Goal: Task Accomplishment & Management: Use online tool/utility

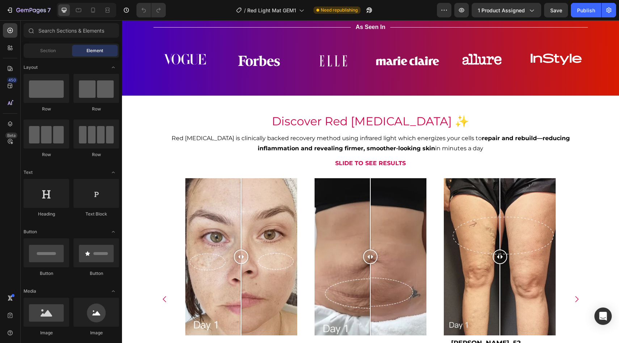
scroll to position [483, 0]
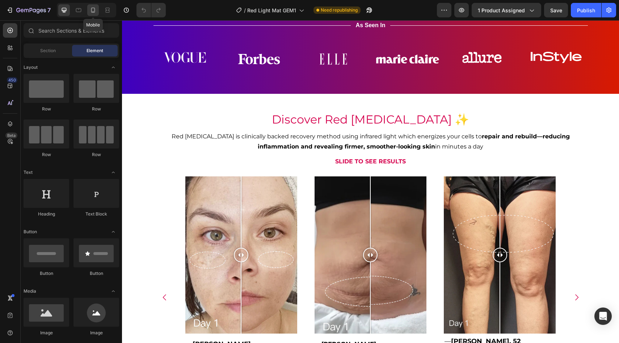
click at [94, 15] on div at bounding box center [93, 10] width 12 height 12
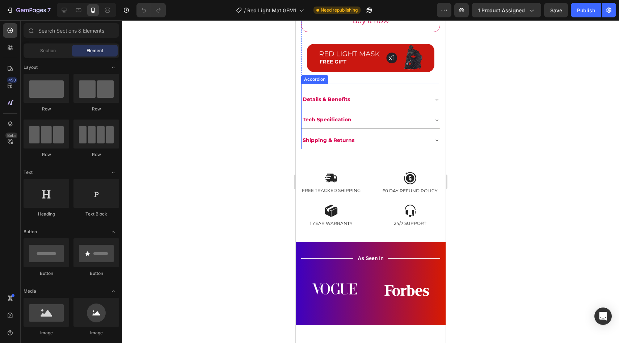
scroll to position [408, 0]
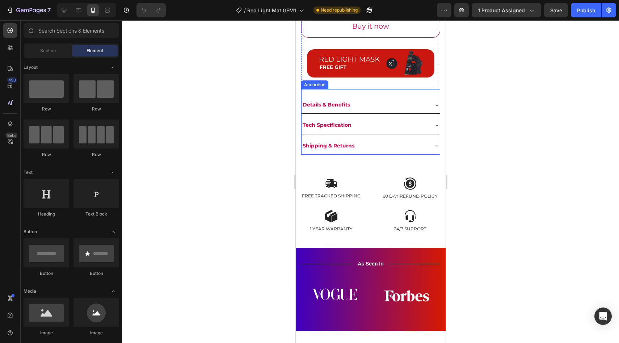
click at [422, 100] on div "Details & Benefits" at bounding box center [364, 104] width 127 height 11
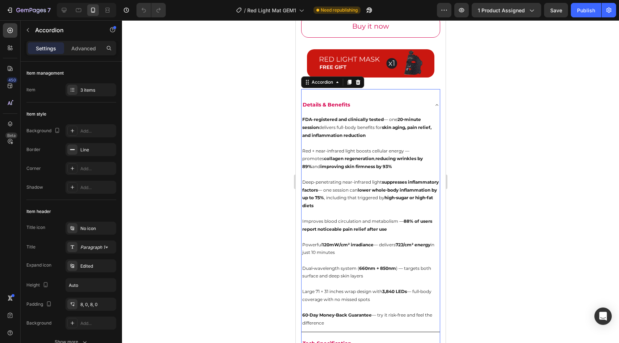
click at [422, 100] on div "Details & Benefits" at bounding box center [364, 104] width 127 height 11
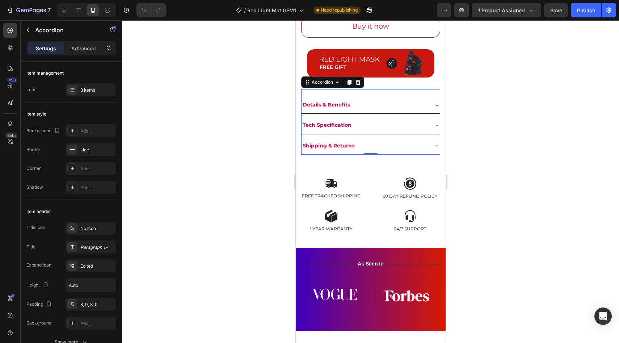
click at [406, 123] on div "Tech Specification" at bounding box center [364, 124] width 127 height 11
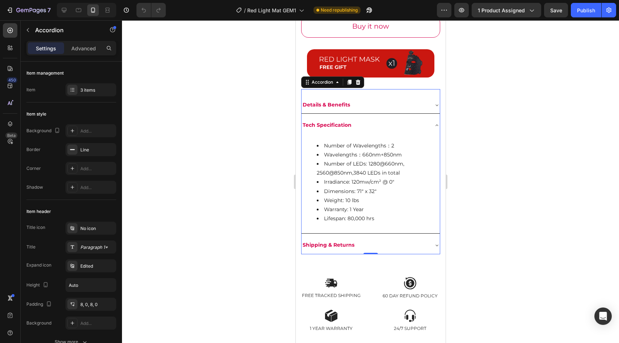
click at [406, 123] on div "Tech Specification" at bounding box center [364, 124] width 127 height 11
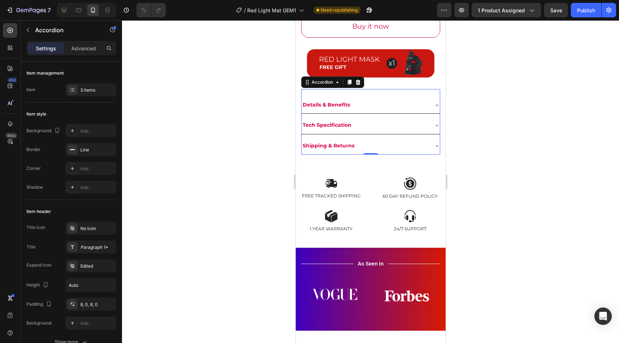
click at [392, 152] on div "Shipping & Returns" at bounding box center [370, 145] width 138 height 17
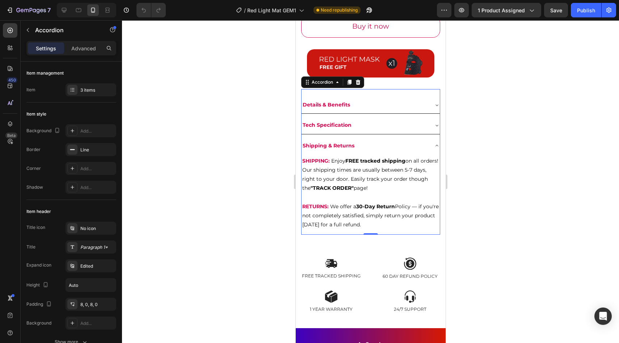
click at [392, 152] on div "Shipping & Returns" at bounding box center [370, 145] width 138 height 17
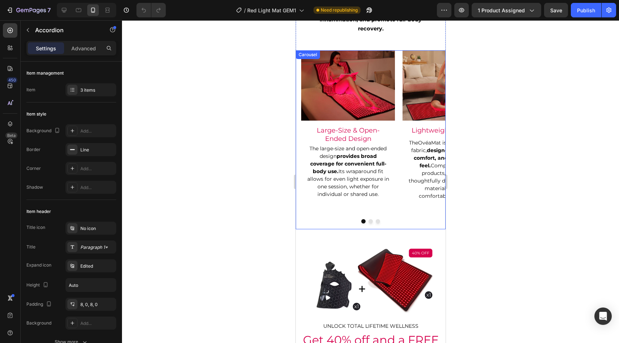
scroll to position [1167, 0]
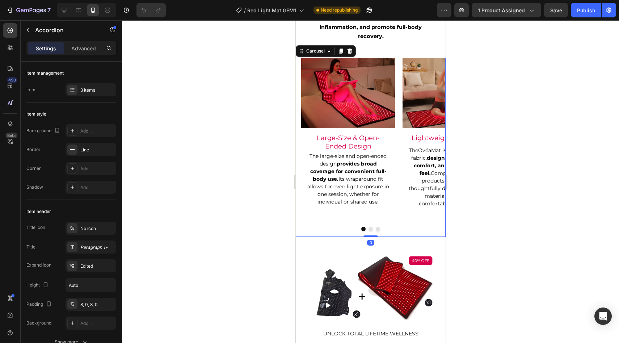
click at [370, 227] on button "Dot" at bounding box center [370, 229] width 4 height 4
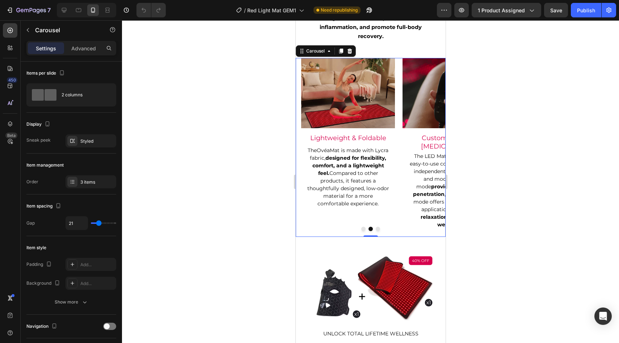
click at [379, 227] on button "Dot" at bounding box center [377, 229] width 4 height 4
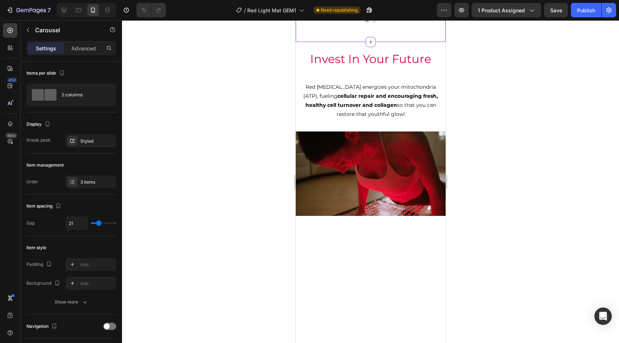
scroll to position [1826, 0]
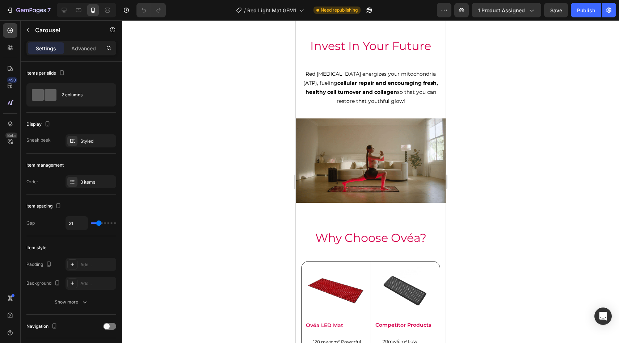
click at [507, 139] on div at bounding box center [370, 181] width 497 height 322
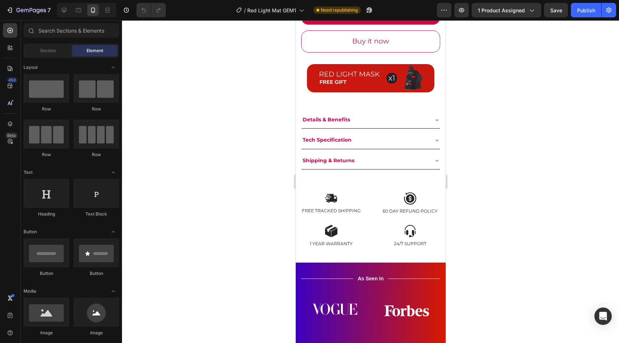
scroll to position [353, 0]
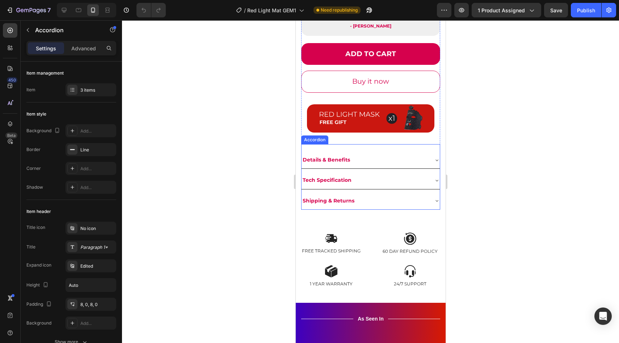
click at [416, 161] on div "Details & Benefits" at bounding box center [364, 159] width 127 height 11
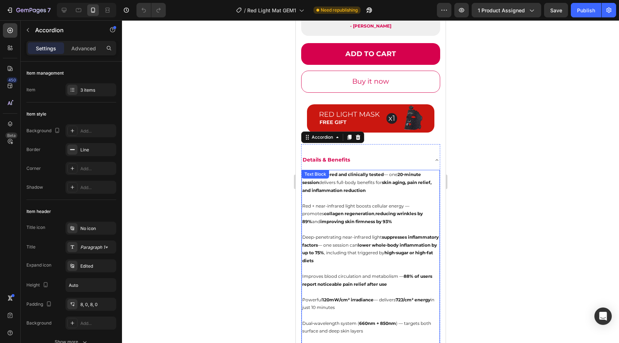
click at [340, 181] on div "FDA-registered and clinically tested — one 20‑minute session delivers full-body…" at bounding box center [370, 276] width 138 height 212
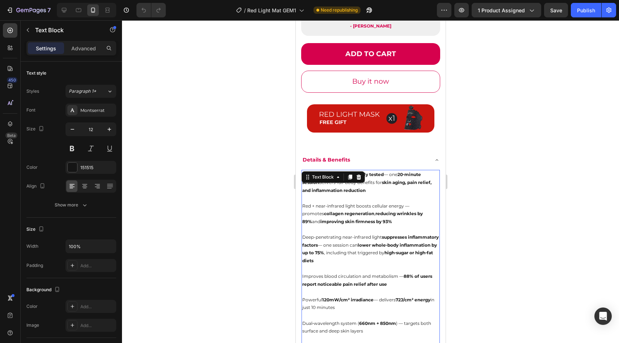
click at [359, 200] on p "Rich Text Editor. Editing area: main" at bounding box center [370, 198] width 137 height 8
click at [324, 186] on p "FDA-registered and clinically tested — one 20‑minute session delivers full-body…" at bounding box center [370, 182] width 137 height 24
click at [304, 177] on strong "FDA-registered and clinically tested" at bounding box center [342, 174] width 81 height 5
click at [301, 175] on div "FDA-registered and clinically tested — one 20‑minute session delivers full-body…" at bounding box center [370, 276] width 138 height 212
click at [11, 32] on icon at bounding box center [10, 30] width 5 height 5
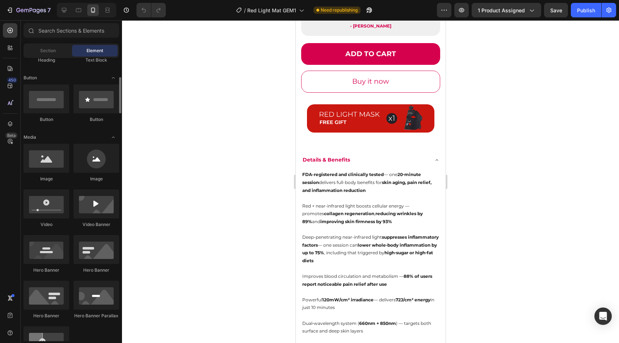
scroll to position [153, 0]
click at [308, 178] on div "Text Block" at bounding box center [332, 177] width 63 height 12
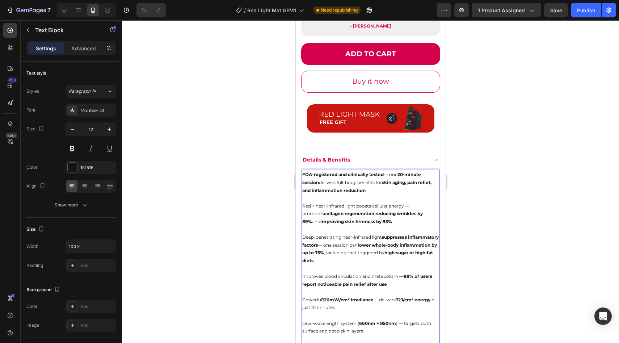
click at [320, 209] on p "Red + near-infrared light boosts cellular energy — promotes collagen regenerati…" at bounding box center [370, 214] width 137 height 24
click at [347, 188] on strong "skin aging, pain relief, and inflammation reduction" at bounding box center [366, 186] width 129 height 13
click at [307, 179] on p "☑️ FDA-registered and clinically tested — one 20‑minute session delivers full-b…" at bounding box center [370, 182] width 137 height 24
click at [307, 175] on strong "☑️ FDA-registered and clinically tested" at bounding box center [346, 174] width 88 height 5
click at [304, 173] on strong "FDA-registered and clinically tested" at bounding box center [342, 174] width 81 height 5
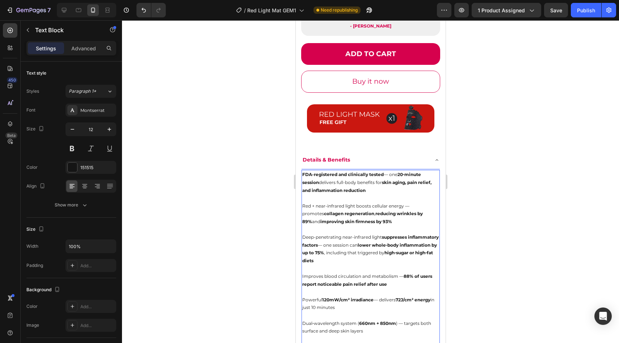
click at [303, 173] on strong "FDA-registered and clinically tested" at bounding box center [342, 174] width 81 height 5
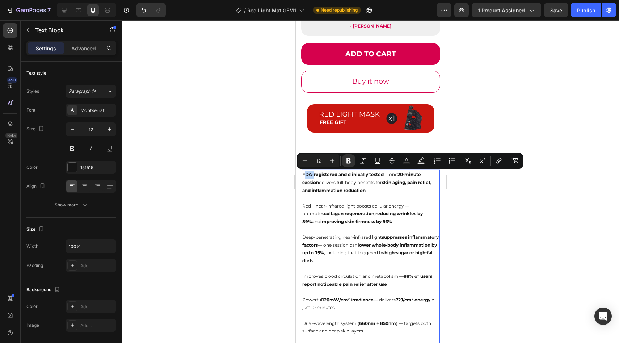
click at [303, 173] on strong "FDA-registered and clinically tested" at bounding box center [342, 174] width 81 height 5
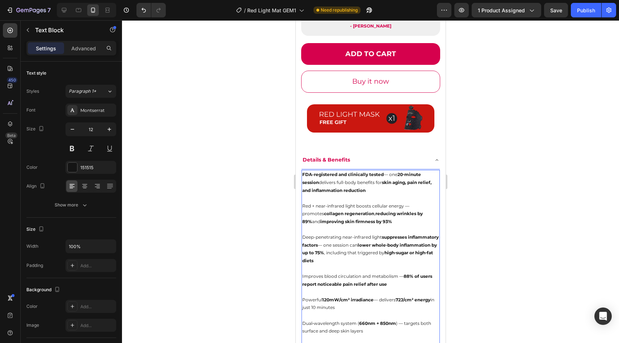
click at [305, 177] on strong "FDA-registered and clinically tested" at bounding box center [342, 174] width 81 height 5
click at [305, 176] on strong "FDA-registered and clinically tested" at bounding box center [342, 174] width 81 height 5
click at [302, 173] on strong "FDA-registered and clinically tested" at bounding box center [342, 174] width 81 height 5
click at [332, 195] on p "Rich Text Editor. Editing area: main" at bounding box center [370, 198] width 137 height 8
click at [304, 207] on p "Red + near-infrared light boosts cellular energy — promotes collagen regenerati…" at bounding box center [370, 214] width 137 height 24
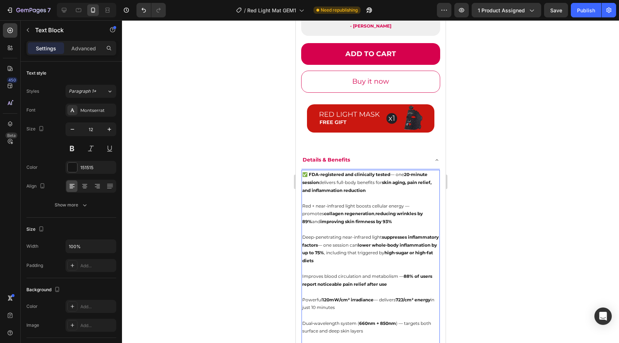
click at [302, 207] on p "Red + near-infrared light boosts cellular energy — promotes collagen regenerati…" at bounding box center [370, 214] width 137 height 24
click at [319, 216] on p "✅ Red + near-infrared light boosts cellular energy — promotes collagen regenera…" at bounding box center [370, 214] width 137 height 24
click at [302, 241] on p "Deep-penetrating near-infrared light suppresses inflammatory factors — one sess…" at bounding box center [370, 248] width 137 height 31
click at [313, 265] on p "Rich Text Editor. Editing area: main" at bounding box center [370, 268] width 137 height 8
click at [303, 277] on p "Improves blood circulation and metabolism — 88% of users report noticeable pain…" at bounding box center [370, 280] width 137 height 16
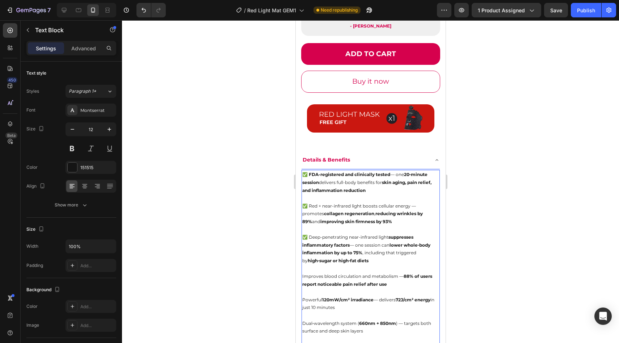
click at [301, 277] on div "✅ FDA-registered and clinically tested — one 20‑minute session delivers full-bo…" at bounding box center [370, 276] width 138 height 212
click at [322, 297] on strong "120mW/cm² irradiance" at bounding box center [347, 299] width 51 height 5
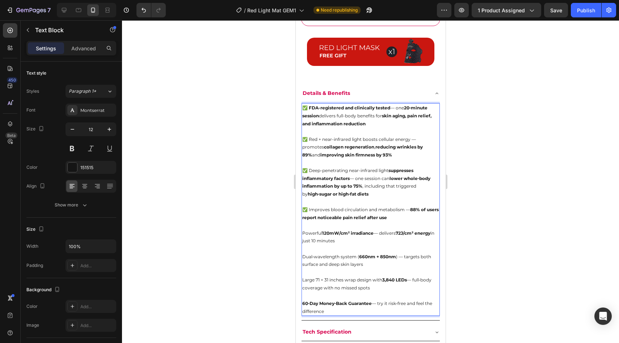
scroll to position [416, 0]
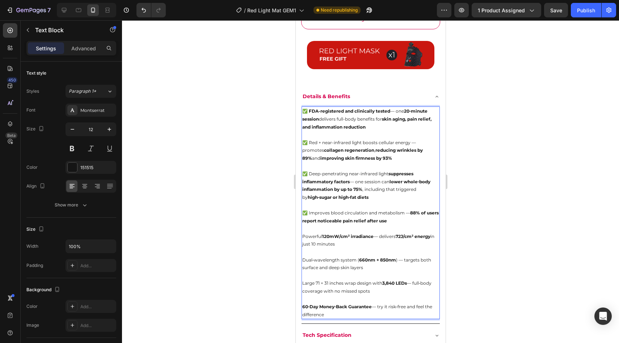
click at [301, 236] on div "✅ FDA-registered and clinically tested — one 20‑minute session delivers full-bo…" at bounding box center [370, 212] width 138 height 212
click at [303, 261] on p "Dual‑wavelength system ( 660nm + 850nm ) — targets both surface and deep skin l…" at bounding box center [370, 260] width 137 height 24
click at [304, 287] on p "Large 71 × 31 inches wrap design with 3,840 LEDs — full‑body coverage with no m…" at bounding box center [370, 287] width 137 height 16
click at [303, 286] on p "Large 71 × 31 inches wrap design with 3,840 LEDs — full‑body coverage with no m…" at bounding box center [370, 287] width 137 height 16
click at [303, 284] on p "Large 71 × 31 inches wrap design with 3,840 LEDs — full‑body coverage with no m…" at bounding box center [370, 287] width 137 height 16
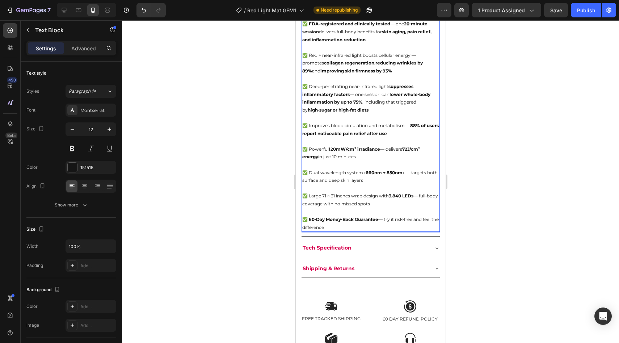
scroll to position [503, 0]
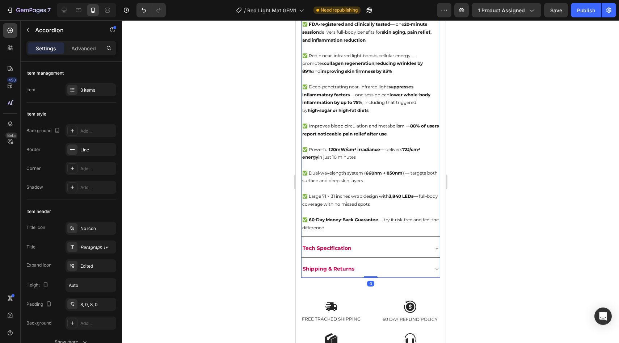
click at [379, 248] on div "Tech Specification" at bounding box center [364, 248] width 127 height 11
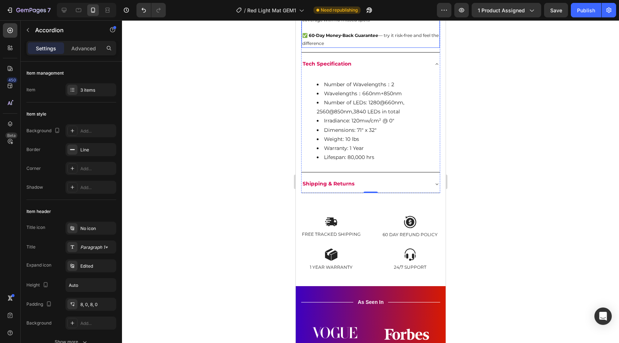
scroll to position [701, 0]
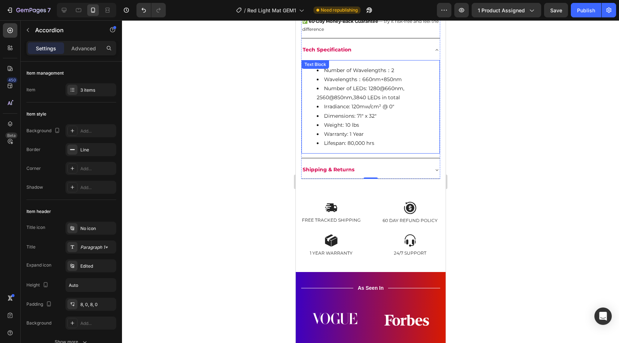
click at [351, 146] on li "Lifespan: 80,000 hrs" at bounding box center [377, 143] width 122 height 9
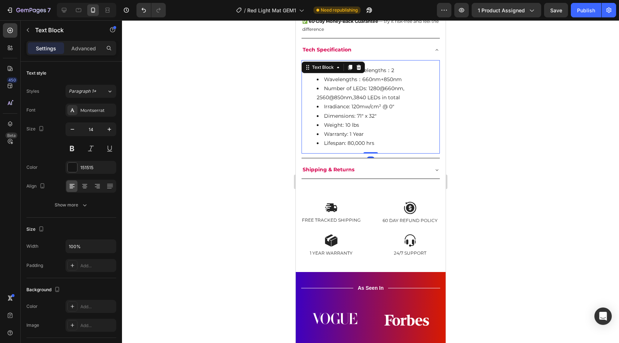
click at [354, 137] on li "Warranty: 1 Year" at bounding box center [377, 134] width 122 height 9
click at [323, 72] on li "Number of Wavelengths：2" at bounding box center [377, 70] width 122 height 9
click at [326, 82] on li "Wavelengths：660nm+850nm" at bounding box center [377, 79] width 122 height 9
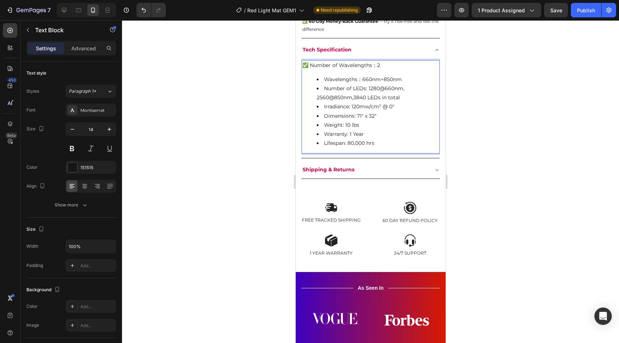
click at [324, 81] on li "Wavelengths：660nm+850nm" at bounding box center [377, 79] width 122 height 9
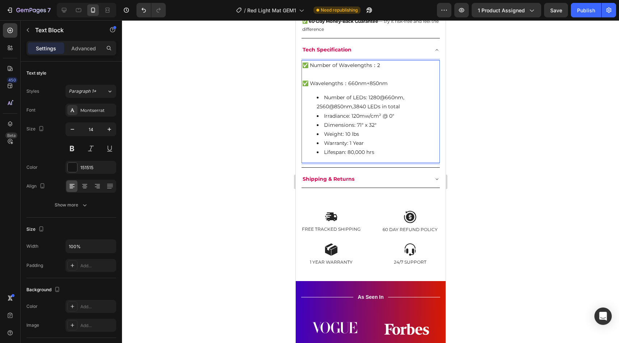
click at [325, 99] on li "Number of LEDs: 1280@660nm, 2560@850nm,3840 LEDs in total" at bounding box center [377, 102] width 122 height 18
click at [324, 99] on li "Number of LEDs: 1280@660nm, 2560@850nm,3840 LEDs in total" at bounding box center [377, 102] width 122 height 18
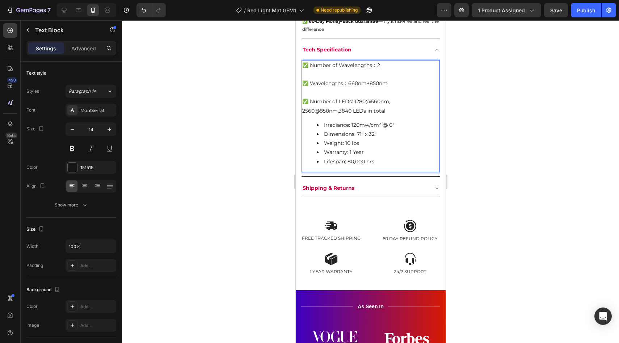
click at [324, 123] on li "Irradiance: 120mw/cm² @ 0"" at bounding box center [377, 125] width 122 height 9
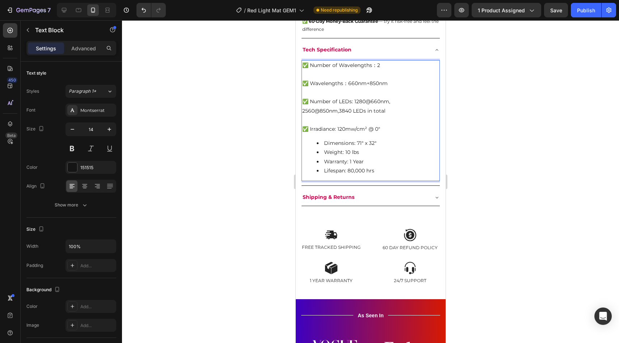
click at [324, 146] on li "Dimensions: 71" x 32"" at bounding box center [377, 143] width 122 height 9
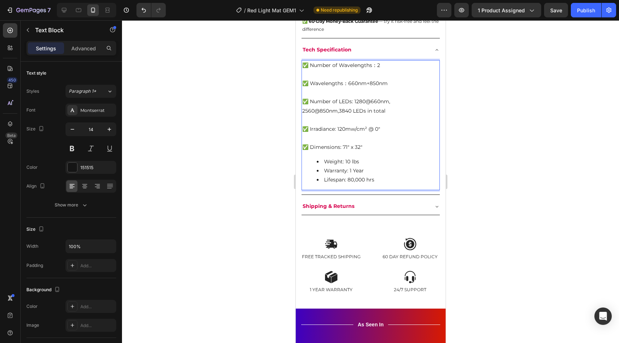
click at [333, 151] on p "✅ Dimensions: 71" x 32"" at bounding box center [370, 147] width 137 height 9
click at [332, 166] on li "Warranty: 1 Year" at bounding box center [377, 170] width 122 height 9
click at [317, 113] on p "✅ Number of LEDs: 1280@660nm, 2560@850nm,3840 LEDs in total" at bounding box center [370, 106] width 137 height 18
click at [309, 112] on p "✅ Number of LEDs: 1280@660nm, 2560@850nm,3840 LEDs in total" at bounding box center [370, 106] width 137 height 18
click at [370, 118] on p "Rich Text Editor. Editing area: main" at bounding box center [370, 119] width 137 height 9
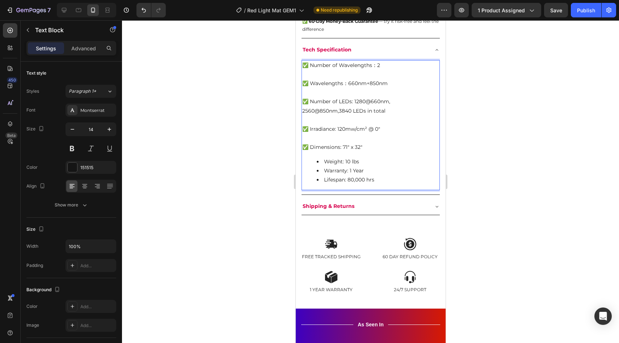
click at [365, 114] on p "✅ Number of LEDs: 1280@660nm, 2560@850nm,3840 LEDs in total" at bounding box center [370, 106] width 137 height 18
click at [387, 114] on p "✅ Number of LEDs: 1280@660nm, 2560@850nm,3840 LEDs in total" at bounding box center [370, 106] width 137 height 18
click at [340, 111] on p "✅ Number of LEDs: 1280@660nm, 2560@850nm,3840 LEDs in total" at bounding box center [370, 106] width 137 height 18
click at [322, 164] on li "Weight: 10 lbs" at bounding box center [377, 161] width 122 height 9
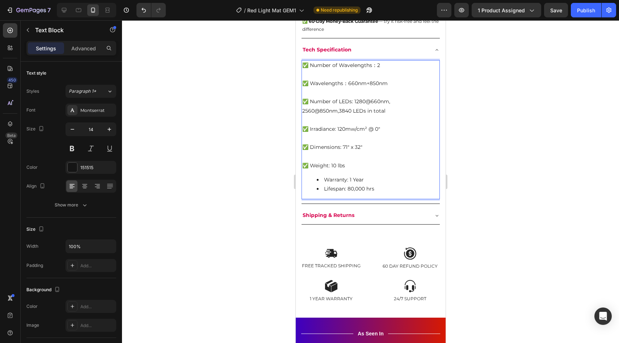
click at [325, 181] on li "Warranty: 1 Year" at bounding box center [377, 179] width 122 height 9
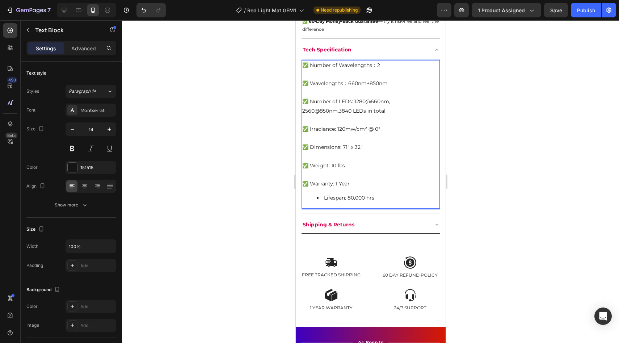
click at [323, 199] on li "Lifespan: 80,000 hrs" at bounding box center [377, 197] width 122 height 9
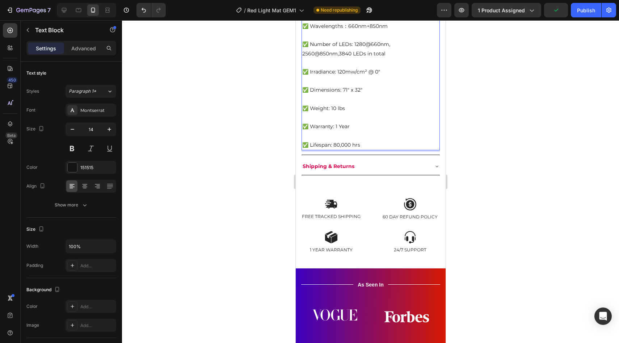
click at [363, 116] on p "Rich Text Editor. Editing area: main" at bounding box center [370, 117] width 137 height 9
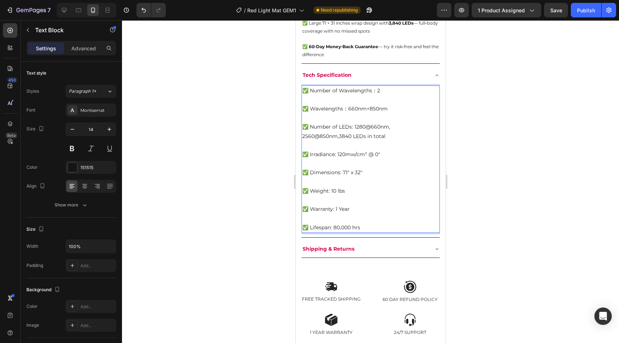
scroll to position [684, 0]
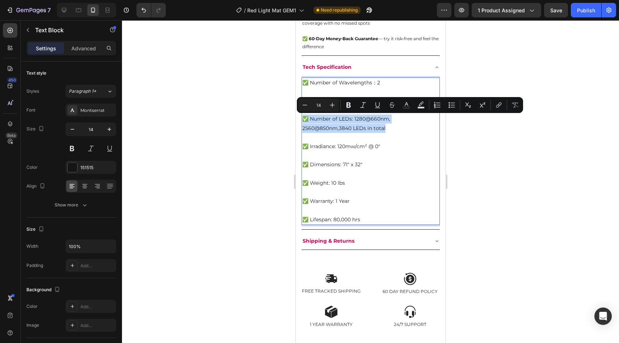
drag, startPoint x: 400, startPoint y: 130, endPoint x: 290, endPoint y: 116, distance: 110.9
click at [314, 130] on p "✅ Number of LEDs: 1280@660nm, 2560@850nm,3840 LEDs in total" at bounding box center [370, 123] width 137 height 18
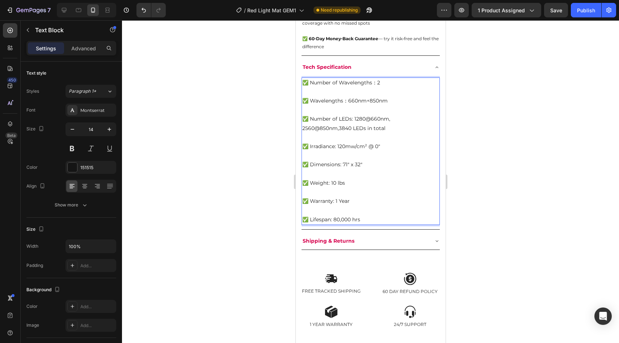
click at [339, 130] on p "✅ Number of LEDs: 1280@660nm, 2560@850nm,3840 LEDs in total" at bounding box center [370, 123] width 137 height 18
click at [366, 144] on p "✅ Irradiance: 120mw/cm² @ 0"" at bounding box center [370, 146] width 137 height 9
click at [392, 122] on p "✅ Number of LEDs: 1280@660nm, 2560@850nm, 3840 LEDs in total" at bounding box center [370, 123] width 137 height 18
click at [389, 156] on p "Rich Text Editor. Editing area: main" at bounding box center [370, 155] width 137 height 9
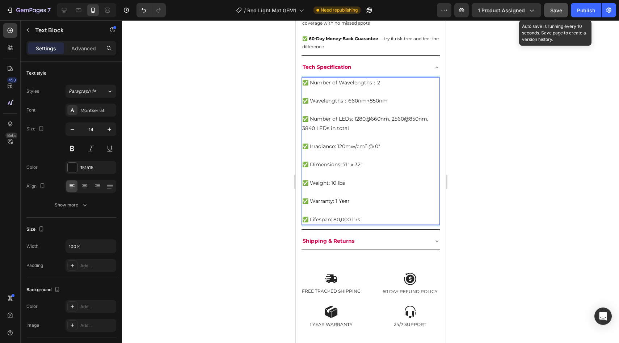
click at [558, 9] on span "Save" at bounding box center [556, 10] width 12 height 6
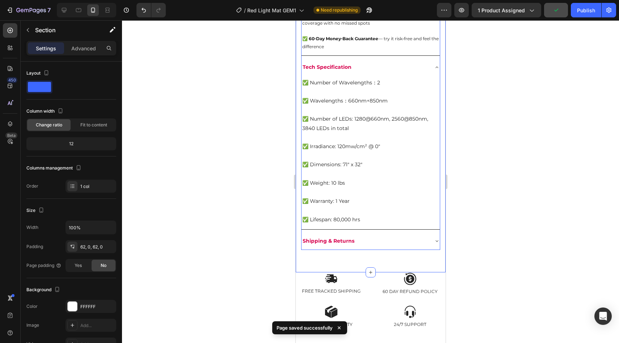
click at [380, 242] on div "Shipping & Returns" at bounding box center [364, 240] width 127 height 11
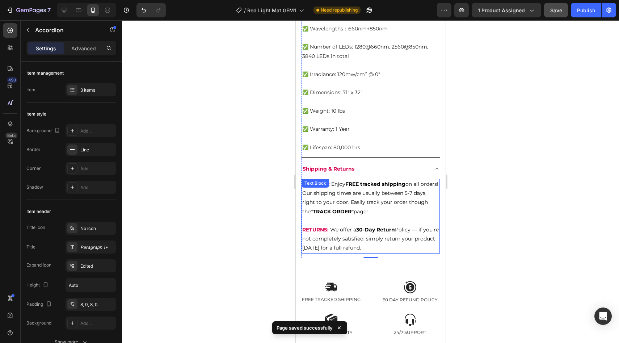
scroll to position [758, 0]
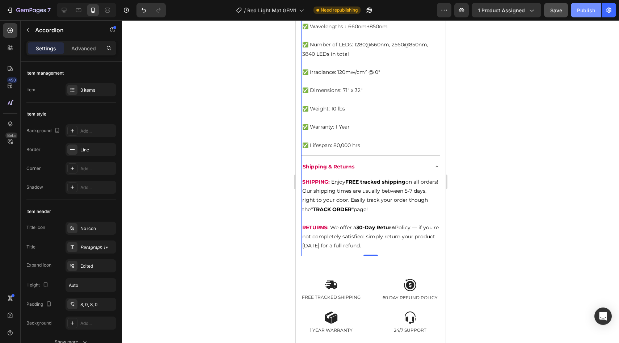
click at [588, 9] on div "Publish" at bounding box center [586, 11] width 18 height 8
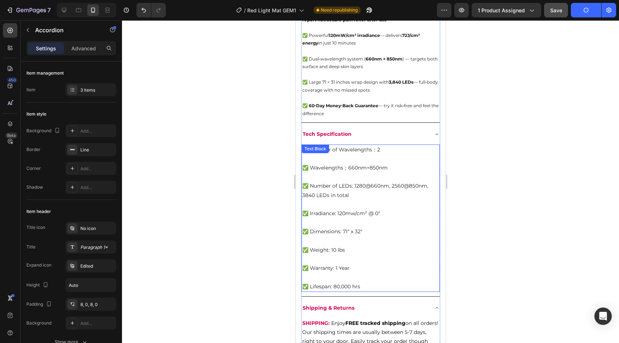
scroll to position [607, 0]
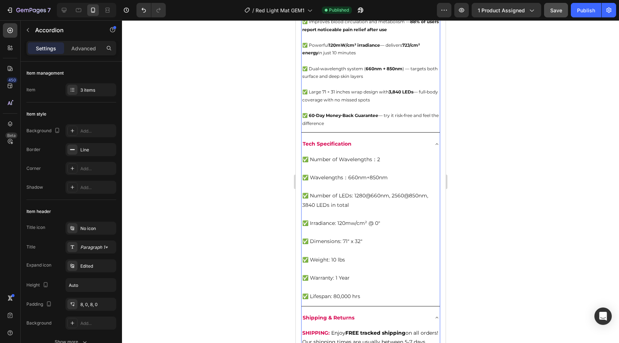
click at [434, 143] on icon at bounding box center [437, 144] width 6 height 6
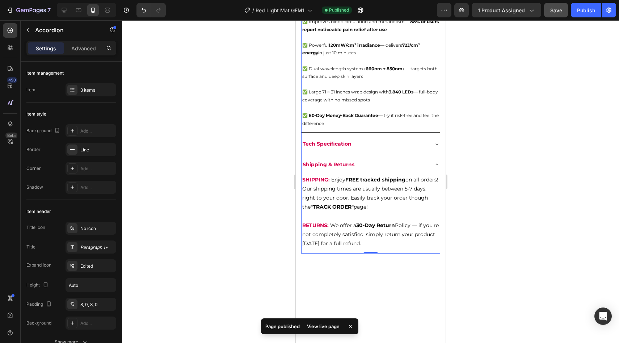
click at [434, 164] on icon at bounding box center [437, 164] width 6 height 6
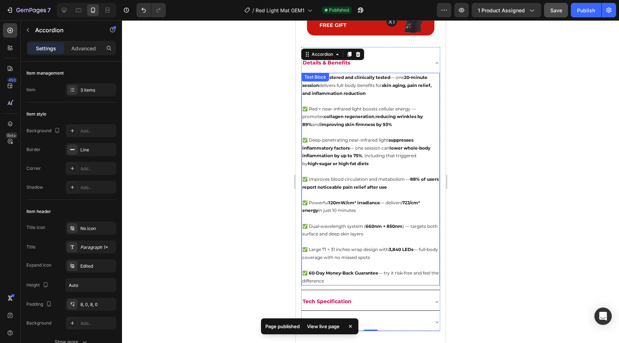
scroll to position [447, 0]
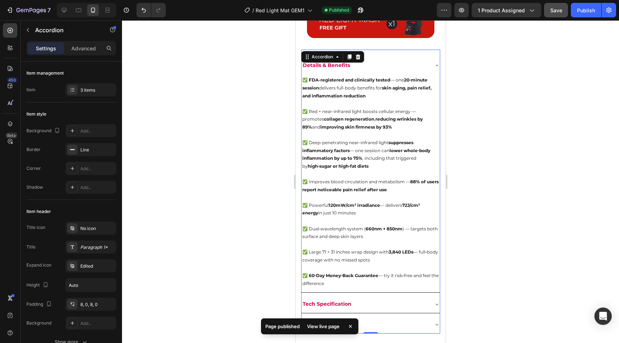
click at [435, 64] on icon at bounding box center [437, 66] width 6 height 6
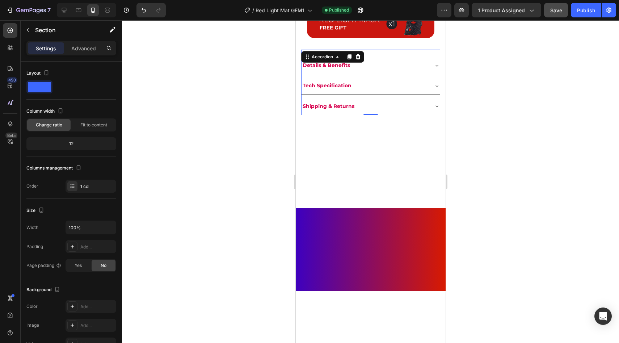
click at [409, 155] on div at bounding box center [370, 173] width 150 height 71
click at [267, 131] on div at bounding box center [370, 181] width 497 height 322
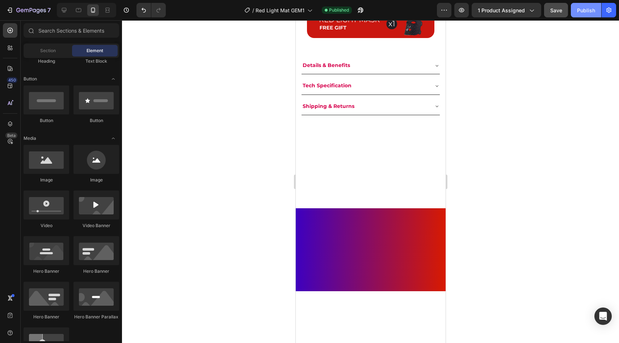
click at [588, 8] on div "Publish" at bounding box center [586, 11] width 18 height 8
click at [578, 17] on button "Publish" at bounding box center [586, 10] width 30 height 14
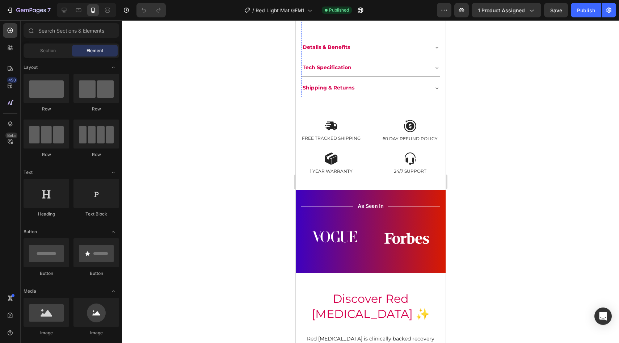
scroll to position [433, 0]
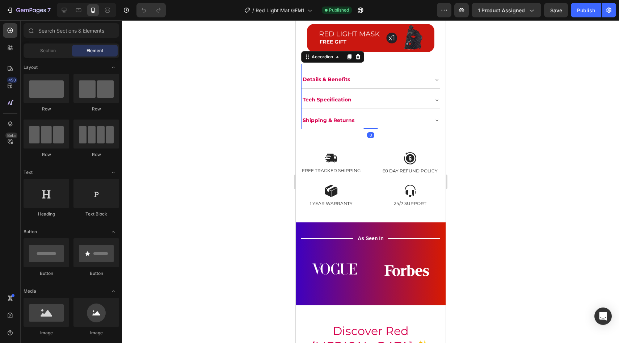
click at [395, 80] on div "Details & Benefits" at bounding box center [364, 79] width 127 height 11
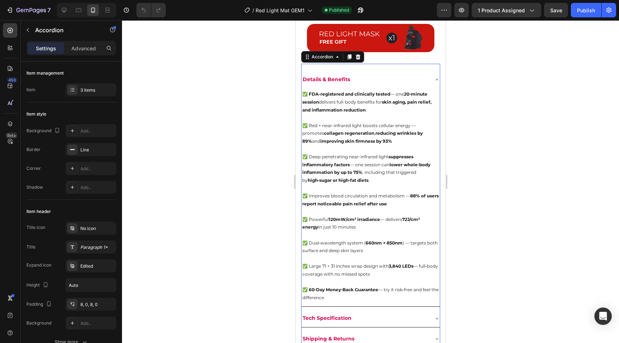
click at [395, 80] on div "Details & Benefits" at bounding box center [364, 79] width 127 height 11
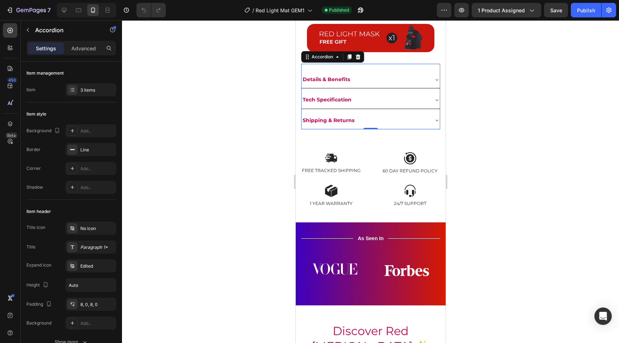
click at [392, 99] on div "Tech Specification" at bounding box center [364, 99] width 127 height 11
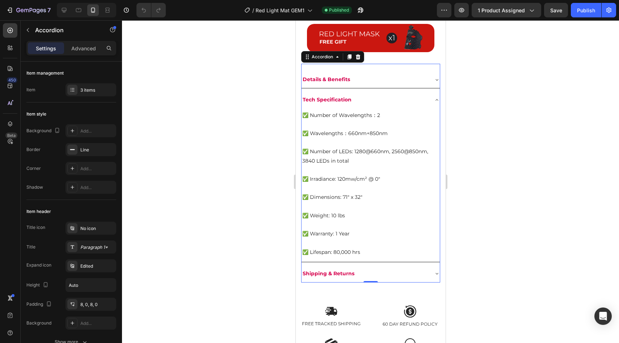
click at [392, 99] on div "Tech Specification" at bounding box center [364, 99] width 127 height 11
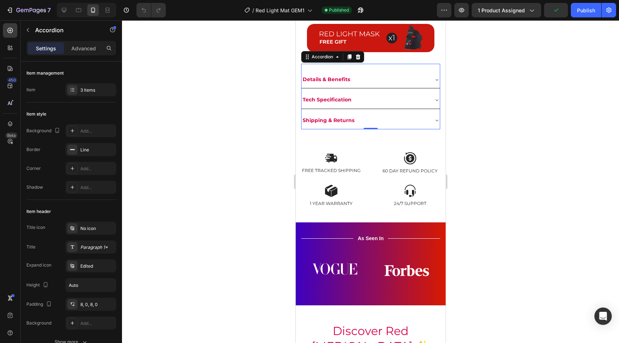
click at [391, 113] on div "Shipping & Returns" at bounding box center [370, 120] width 138 height 17
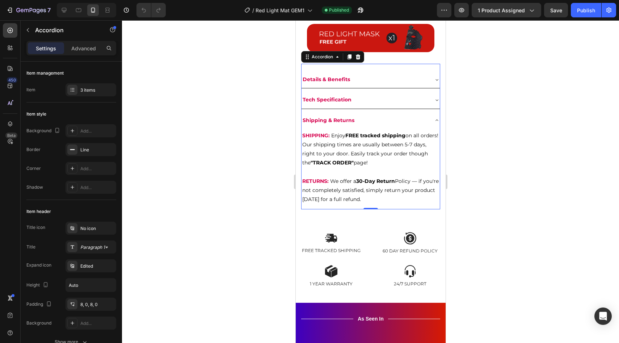
click at [391, 113] on div "Shipping & Returns" at bounding box center [370, 120] width 138 height 17
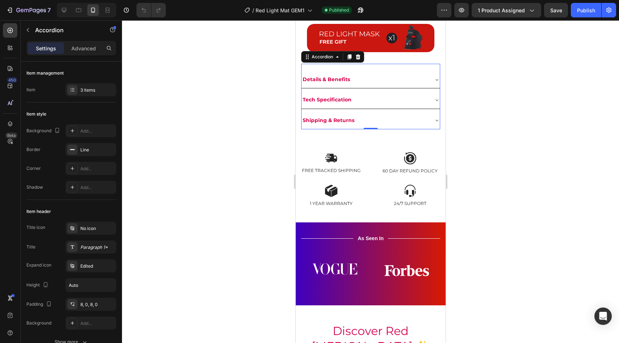
click at [391, 113] on div "Shipping & Returns" at bounding box center [370, 120] width 138 height 17
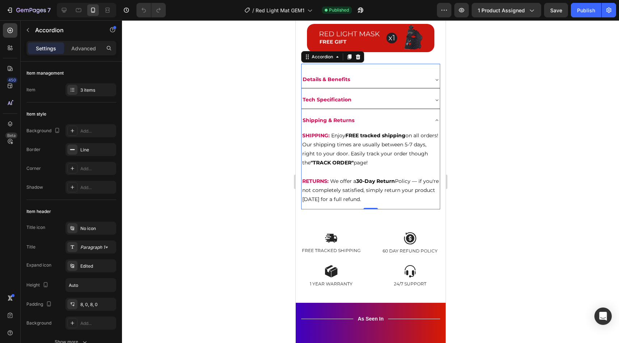
click at [391, 113] on div "Shipping & Returns" at bounding box center [370, 120] width 138 height 17
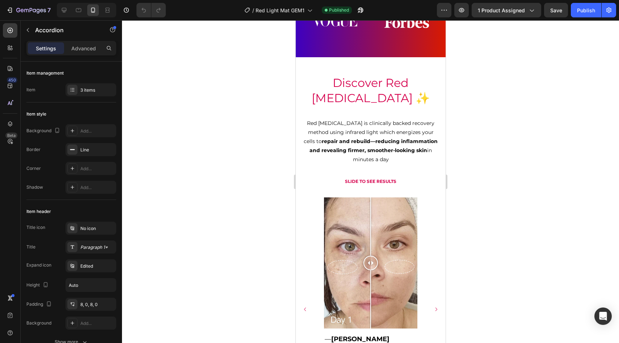
scroll to position [679, 0]
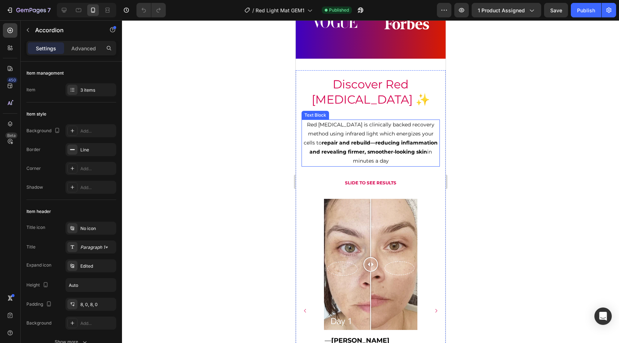
click at [336, 151] on strong "repair and rebuild—reducing inflammation and revealing firmer, smoother-looking…" at bounding box center [373, 147] width 128 height 16
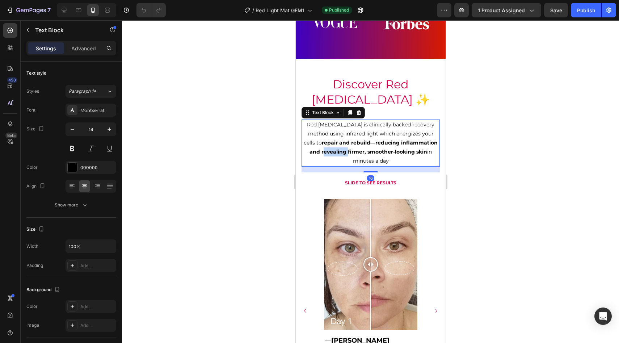
click at [336, 151] on strong "repair and rebuild—reducing inflammation and revealing firmer, smoother-looking…" at bounding box center [373, 147] width 128 height 16
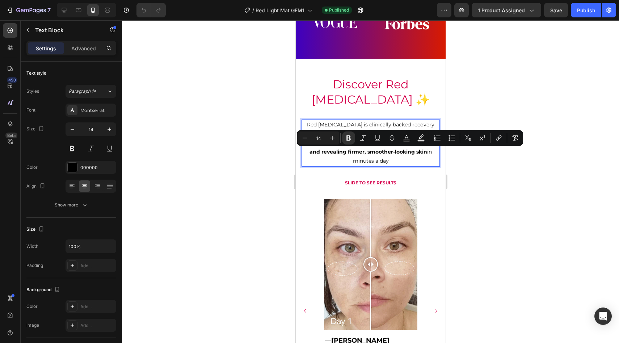
click at [341, 157] on p "Red Light Therapy is clinically backed recovery method using infrared light whi…" at bounding box center [370, 143] width 137 height 46
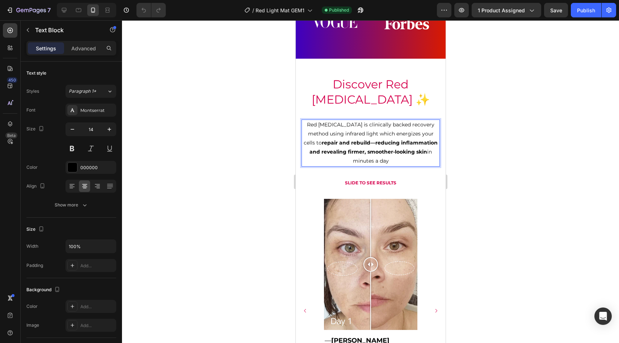
click at [336, 155] on p "Red Light Therapy is clinically backed recovery method using infrared light whi…" at bounding box center [370, 143] width 137 height 46
click at [336, 161] on p "Red Light Therapy is clinically backed recovery method using infrared light whi…" at bounding box center [370, 143] width 137 height 46
click at [333, 154] on strong "repair and rebuild—reducing inflammation and revealing firmer, smoother-looking…" at bounding box center [373, 147] width 128 height 16
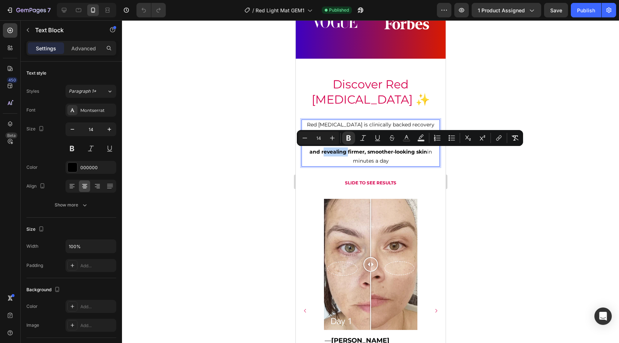
click at [333, 154] on strong "repair and rebuild—reducing inflammation and revealing firmer, smoother-looking…" at bounding box center [373, 147] width 128 height 16
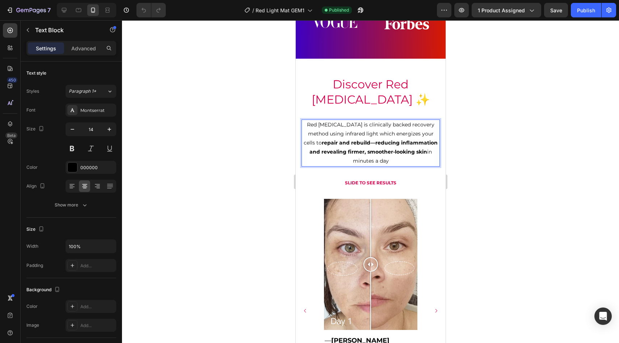
click at [352, 150] on strong "repair and rebuild—reducing inflammation and revealing firmer, smoother-looking…" at bounding box center [373, 147] width 128 height 16
click at [332, 152] on strong "repair and rebuild—reducing inflammation and revealing firmer, smoother-looking…" at bounding box center [373, 147] width 128 height 16
click at [333, 157] on p "Red Light Therapy is clinically backed recovery method using infrared light whi…" at bounding box center [370, 143] width 137 height 46
click at [333, 148] on p "Red Light Therapy is clinically backed recovery method using infrared light whi…" at bounding box center [370, 143] width 137 height 46
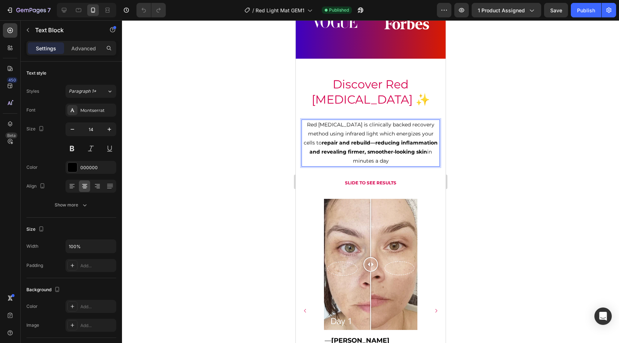
click at [333, 149] on strong "repair and rebuild—reducing inflammation and revealing firmer, smoother-looking…" at bounding box center [373, 147] width 128 height 16
click at [342, 172] on div "Discover Red Light Therapy ✨ Heading Red Light Therapy is clinically backed rec…" at bounding box center [370, 253] width 150 height 367
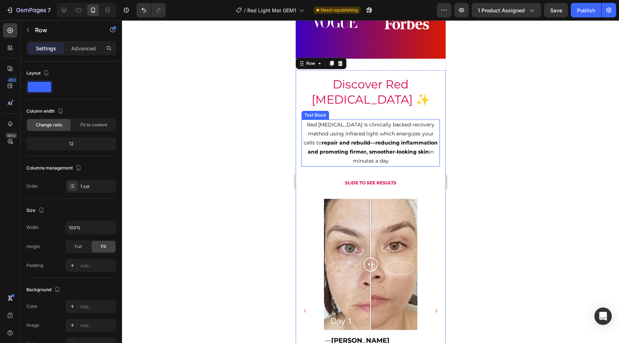
click at [343, 149] on strong "repair and rebuild—reducing inflammation and promoting firmer, smoother-looking…" at bounding box center [372, 147] width 130 height 16
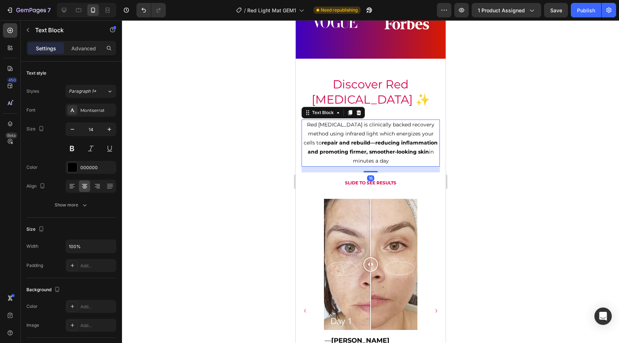
click at [509, 192] on div at bounding box center [370, 181] width 497 height 322
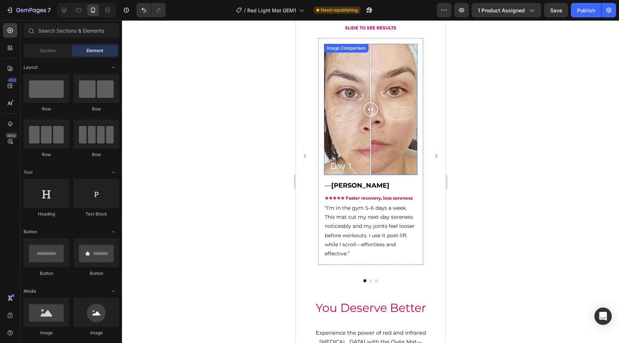
scroll to position [845, 0]
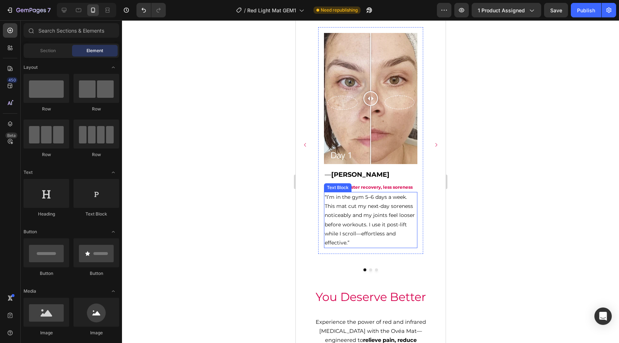
click at [361, 235] on p "“I’m in the gym 5–6 days a week. This mat cut my next-day soreness noticeably a…" at bounding box center [370, 220] width 92 height 55
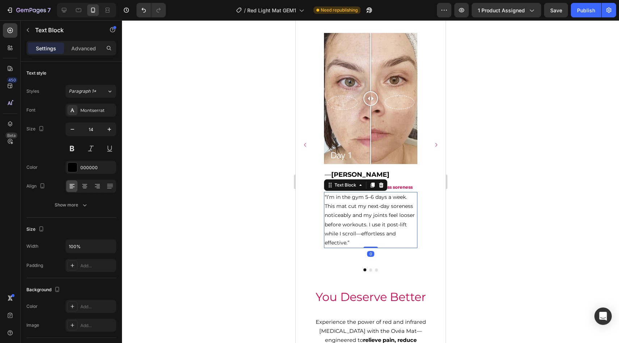
click at [359, 233] on p "“I’m in the gym 5–6 days a week. This mat cut my next-day soreness noticeably a…" at bounding box center [370, 220] width 92 height 55
click at [488, 228] on div at bounding box center [370, 181] width 497 height 322
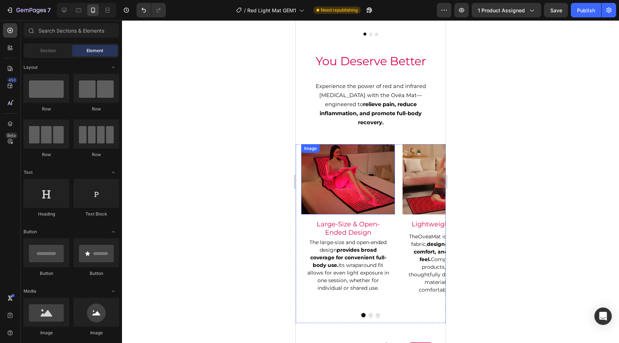
scroll to position [1126, 0]
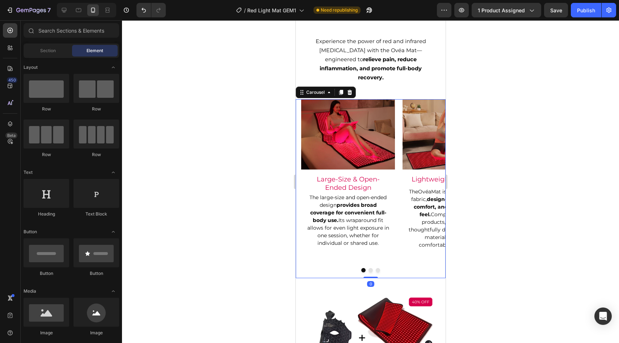
click at [370, 268] on button "Dot" at bounding box center [370, 270] width 4 height 4
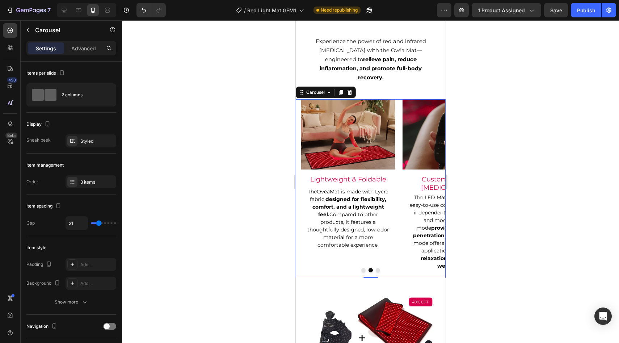
click at [377, 268] on button "Dot" at bounding box center [377, 270] width 4 height 4
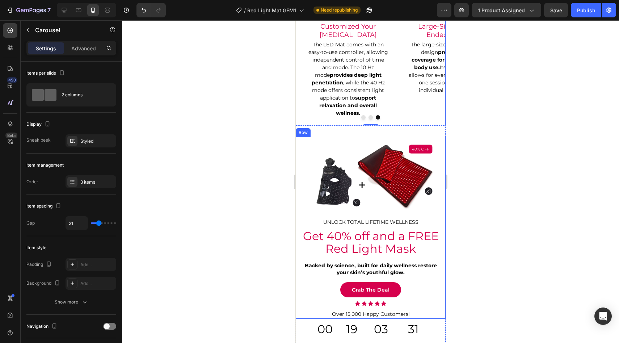
scroll to position [1279, 0]
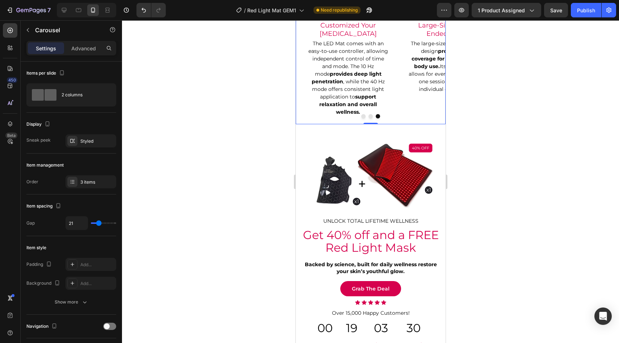
click at [507, 283] on div at bounding box center [370, 181] width 497 height 322
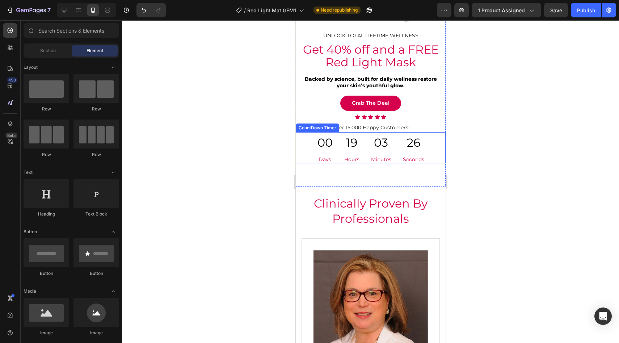
scroll to position [1513, 0]
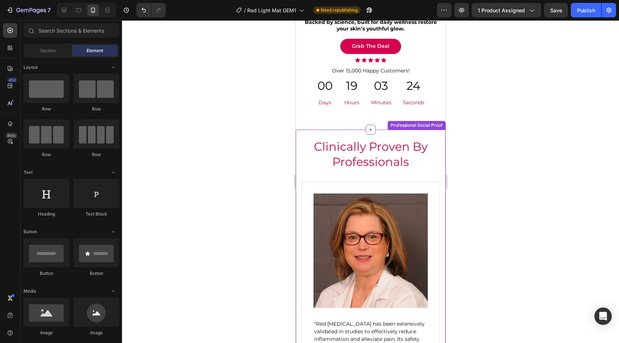
click at [510, 215] on div at bounding box center [370, 181] width 497 height 322
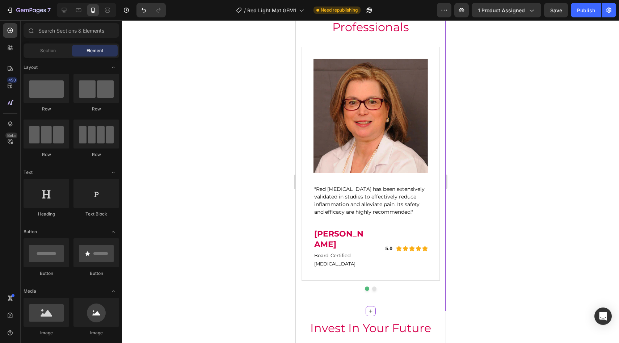
scroll to position [1649, 0]
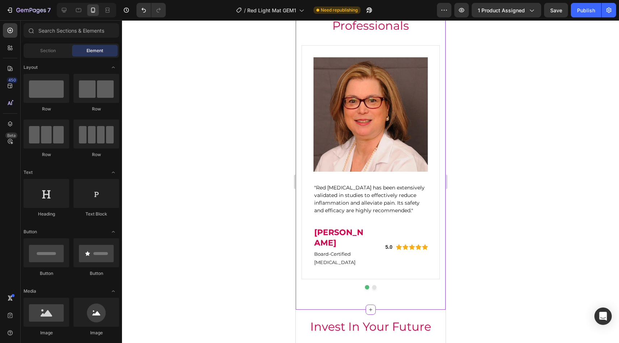
click at [336, 214] on div ""Red Light Therapy has been extensively validated in studies to effectively red…" at bounding box center [370, 199] width 114 height 32
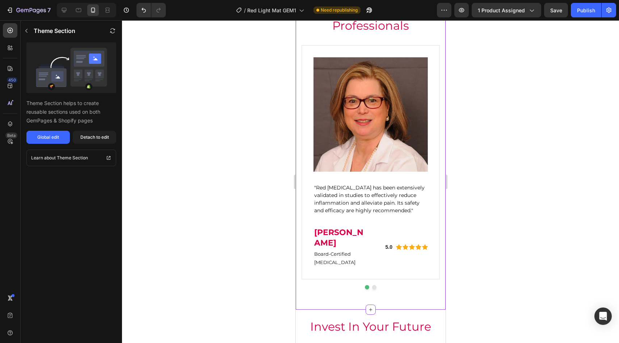
click at [336, 214] on div ""Red Light Therapy has been extensively validated in studies to effectively red…" at bounding box center [370, 199] width 114 height 32
click at [336, 212] on p ""Red Light Therapy has been extensively validated in studies to effectively red…" at bounding box center [370, 199] width 113 height 30
click at [334, 203] on p ""Red Light Therapy has been extensively validated in studies to effectively red…" at bounding box center [370, 199] width 113 height 30
click at [51, 135] on div "Global edit" at bounding box center [48, 137] width 22 height 7
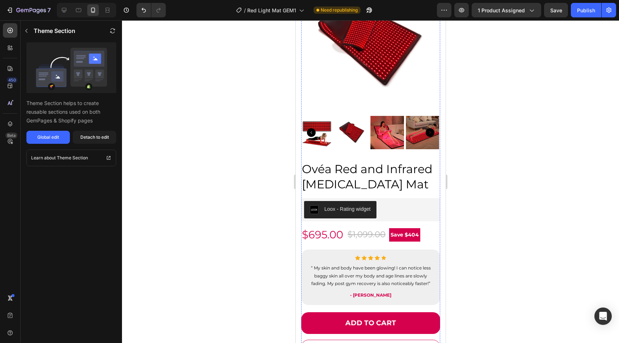
scroll to position [0, 0]
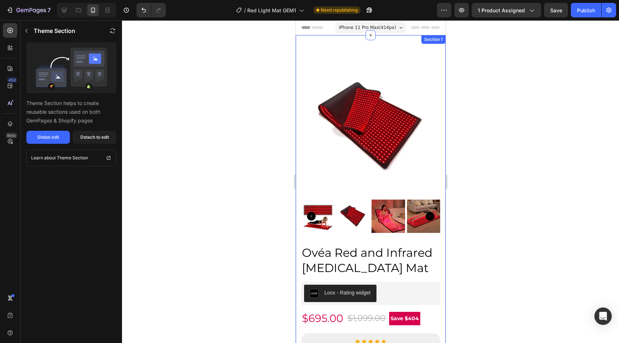
click at [473, 245] on div at bounding box center [370, 181] width 497 height 322
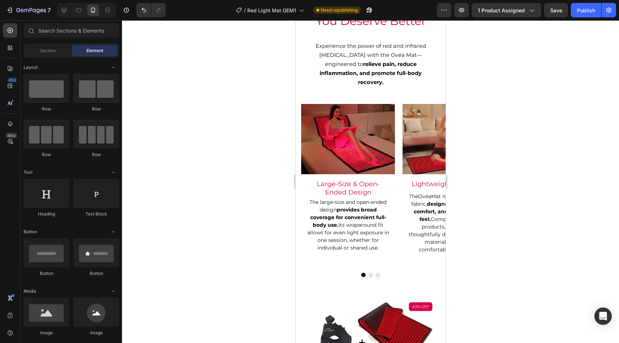
scroll to position [1123, 0]
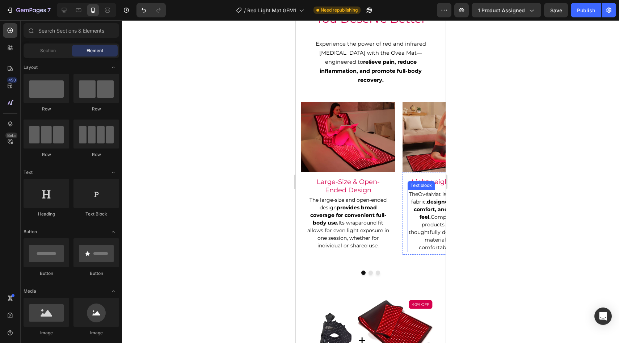
click at [500, 183] on div at bounding box center [370, 181] width 497 height 322
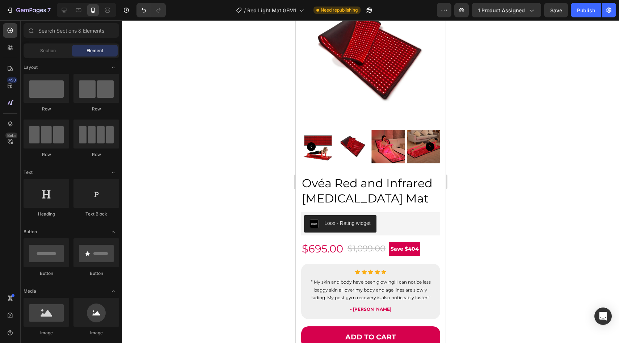
scroll to position [0, 0]
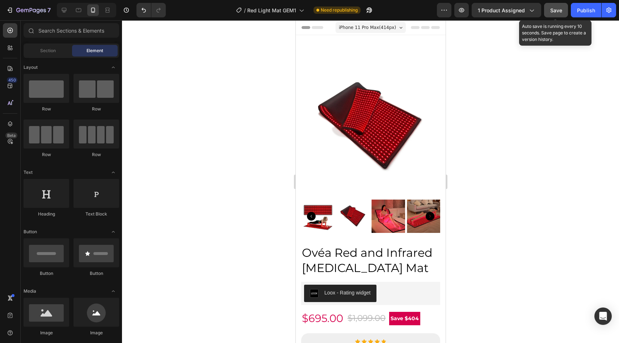
click at [554, 17] on button "Save" at bounding box center [556, 10] width 24 height 14
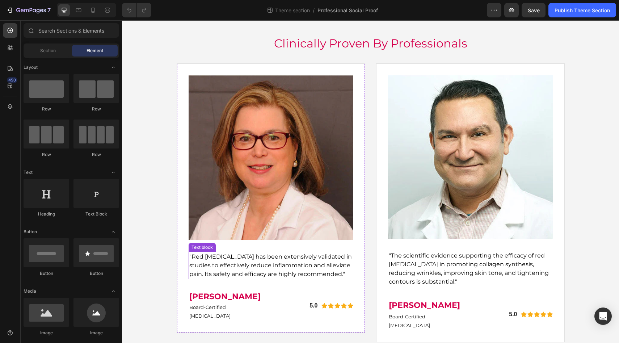
scroll to position [16, 0]
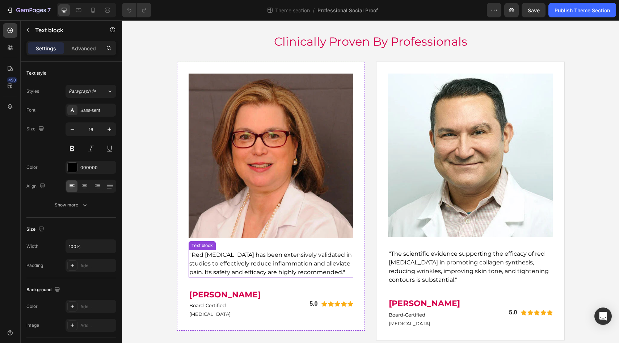
click at [253, 271] on p ""Red [MEDICAL_DATA] has been extensively validated in studies to effectively re…" at bounding box center [270, 263] width 163 height 26
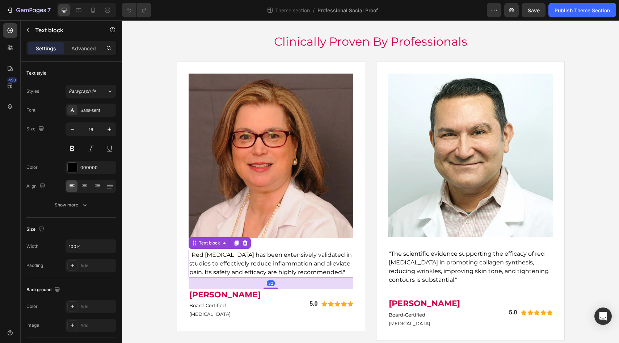
click at [253, 271] on p ""Red [MEDICAL_DATA] has been extensively validated in studies to effectively re…" at bounding box center [270, 263] width 163 height 26
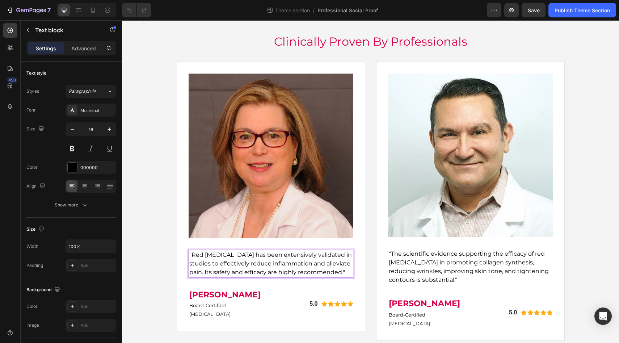
click at [296, 271] on p ""Red Light Therapy has been extensively validated in studies to effectively red…" at bounding box center [270, 263] width 163 height 26
click at [444, 256] on p ""The scientific evidence supporting the efficacy of red light therapy in promot…" at bounding box center [470, 266] width 163 height 35
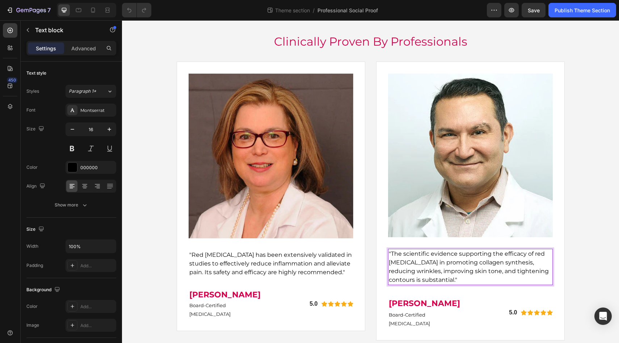
click at [507, 256] on p ""The scientific evidence supporting the efficacy of red light therapy in promot…" at bounding box center [470, 266] width 163 height 35
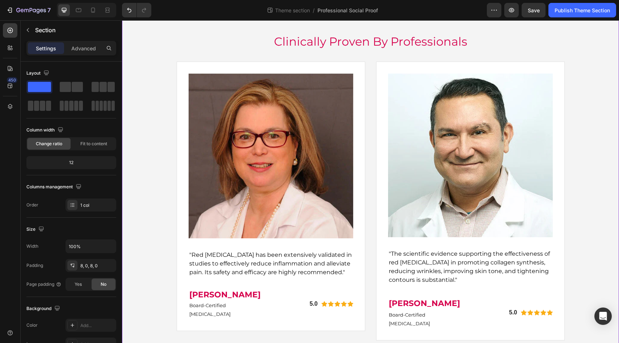
click at [593, 272] on div "Clinically Proven By Professionals Heading Image "Red Light Therapy has been ex…" at bounding box center [370, 190] width 497 height 336
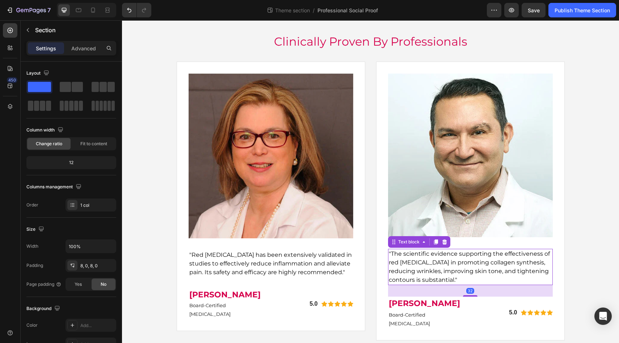
click at [540, 262] on p ""The scientific evidence supporting the effectiveness of red light therapy in p…" at bounding box center [470, 266] width 163 height 35
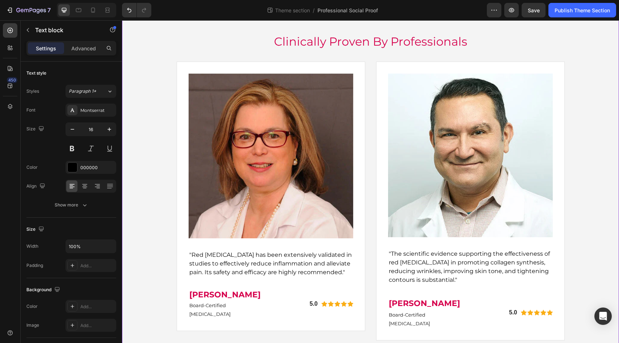
click at [590, 266] on div "Clinically Proven By Professionals Heading Image "Red Light Therapy has been ex…" at bounding box center [370, 190] width 497 height 336
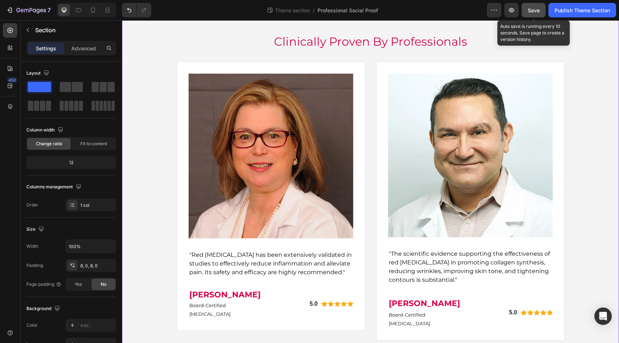
click at [539, 12] on span "Save" at bounding box center [534, 10] width 12 height 6
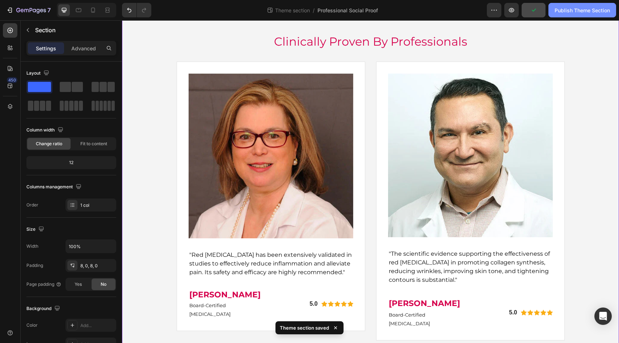
click at [570, 10] on div "Publish Theme Section" at bounding box center [582, 11] width 55 height 8
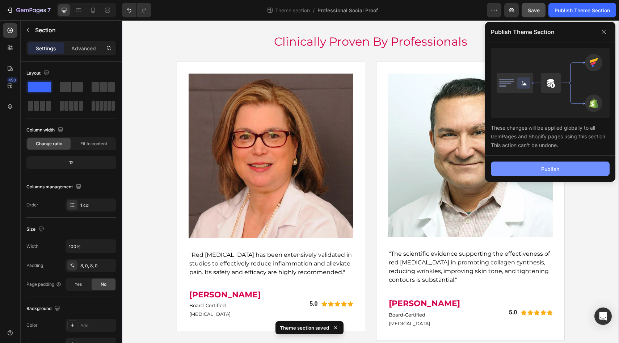
click at [526, 170] on button "Publish" at bounding box center [550, 168] width 119 height 14
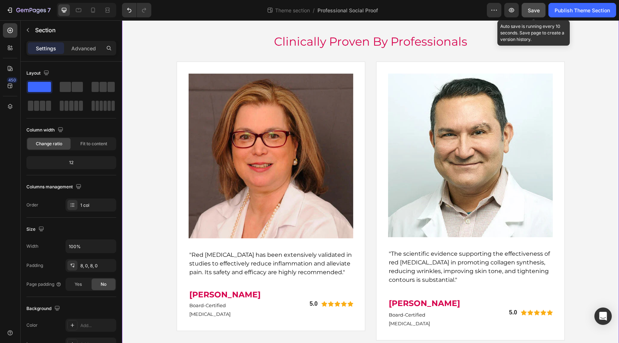
click at [536, 14] on button "Save" at bounding box center [534, 10] width 24 height 14
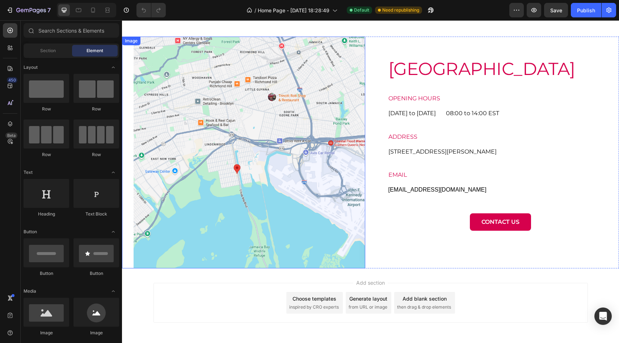
scroll to position [1711, 0]
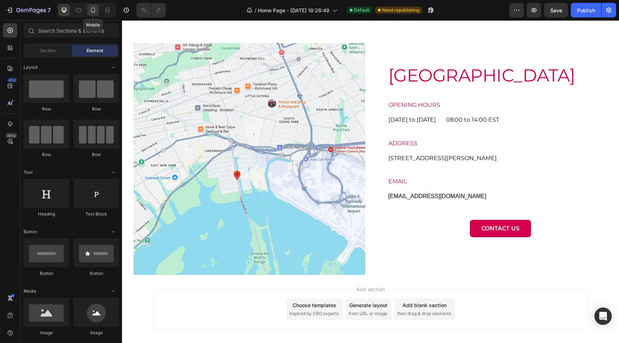
click at [94, 8] on icon at bounding box center [92, 10] width 7 height 7
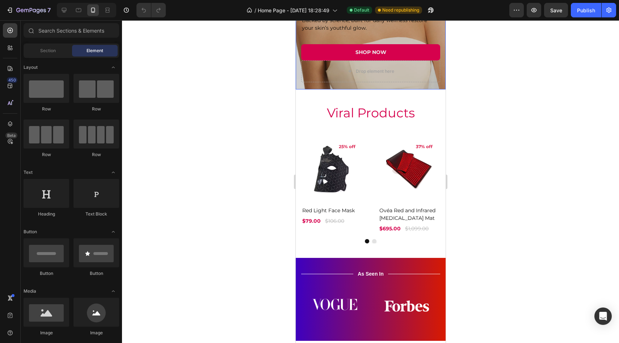
scroll to position [187, 0]
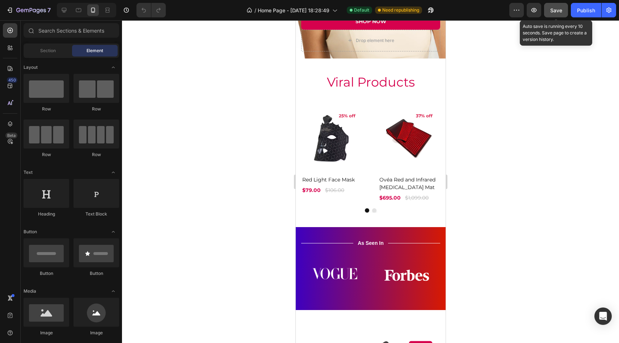
click at [558, 13] on div "Save" at bounding box center [556, 11] width 12 height 8
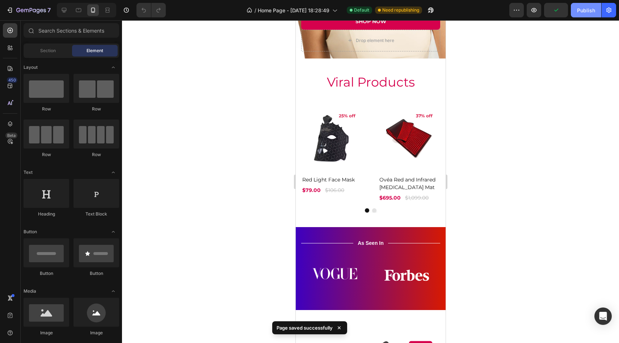
click at [585, 14] on button "Publish" at bounding box center [586, 10] width 30 height 14
